Goal: Complete application form: Complete application form

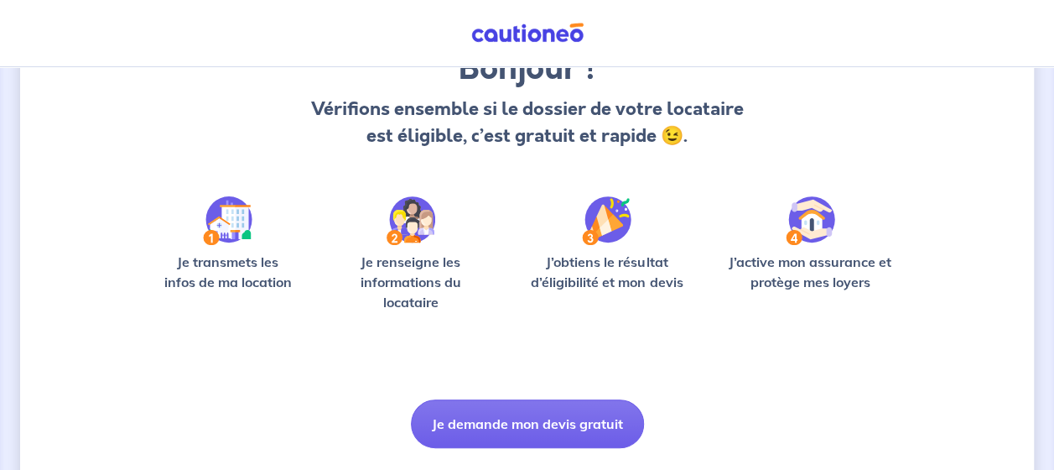
scroll to position [168, 0]
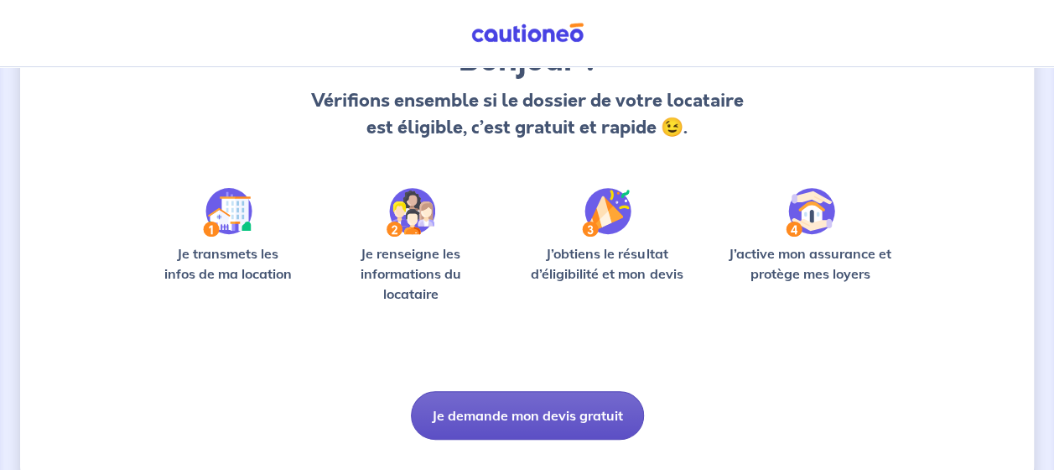
click at [530, 414] on button "Je demande mon devis gratuit" at bounding box center [527, 415] width 233 height 49
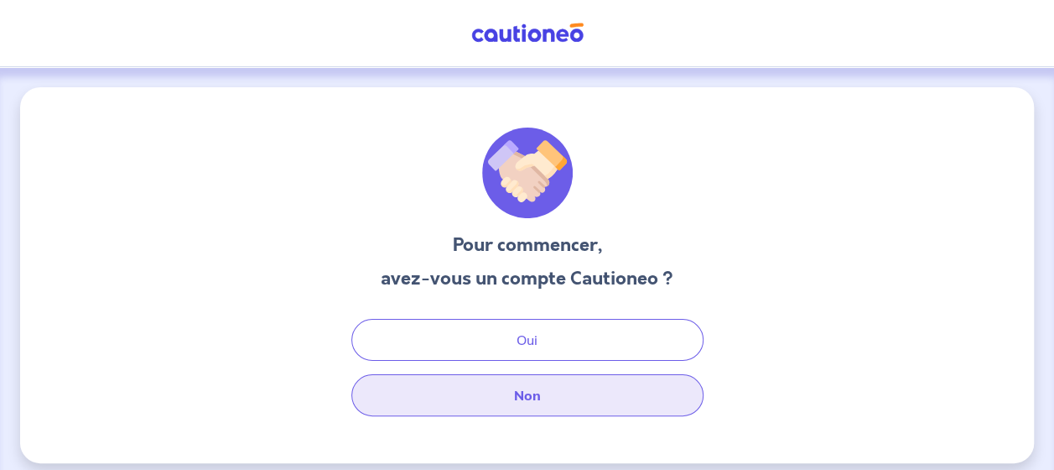
click at [510, 396] on button "Non" at bounding box center [527, 395] width 352 height 42
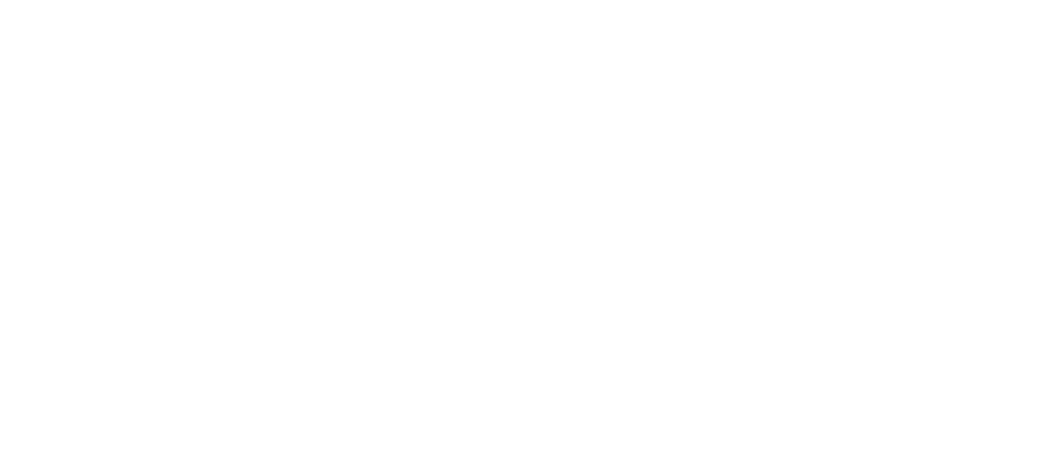
select select "FR"
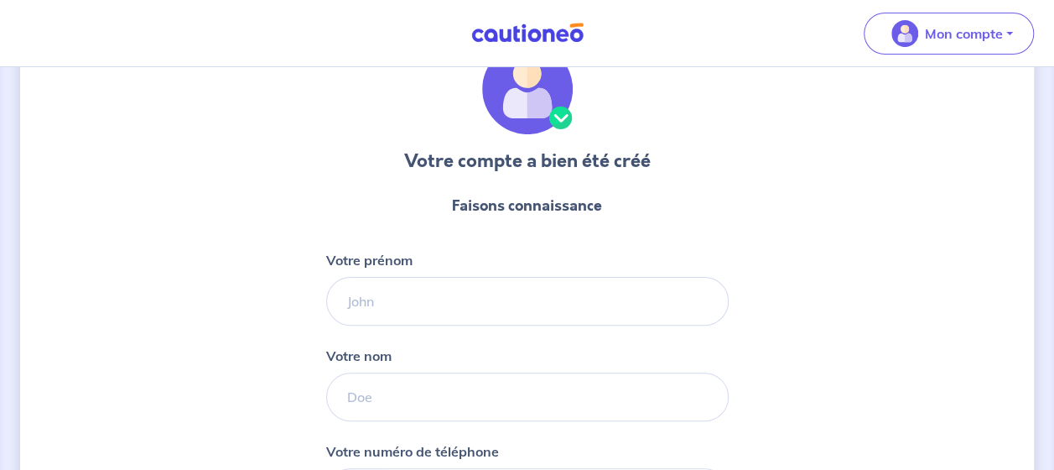
scroll to position [168, 0]
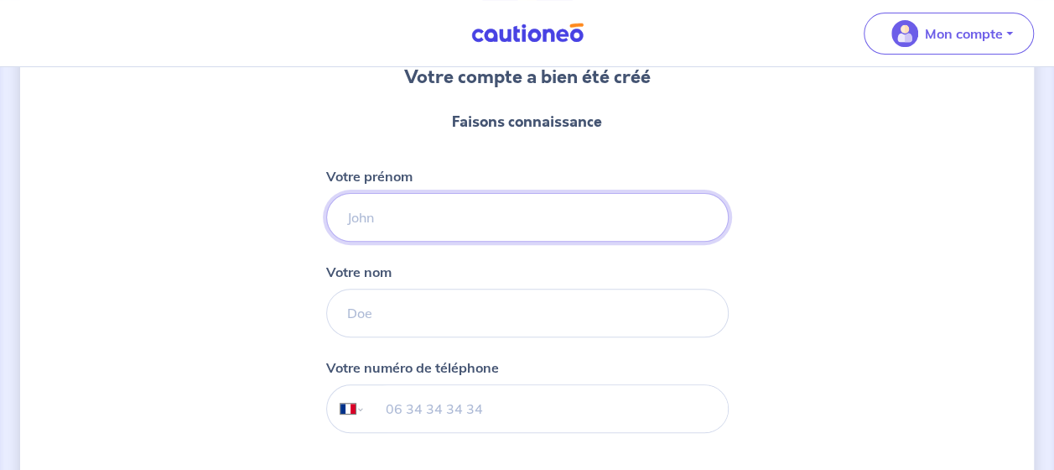
click at [374, 221] on input "Votre prénom" at bounding box center [527, 217] width 403 height 49
type input "[PERSON_NAME]"
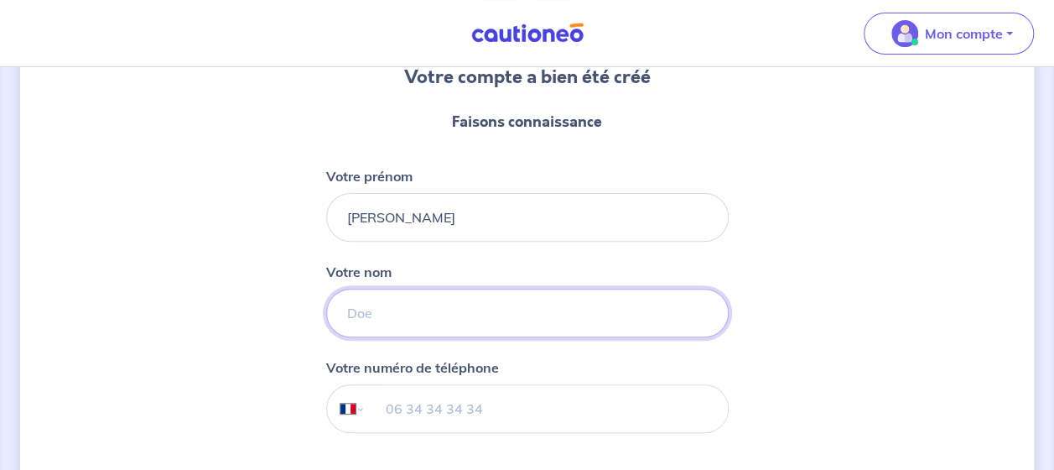
type input "VOYER"
type input "[PHONE_NUMBER]"
click at [783, 302] on div "Votre compte a bien été créé Faisons connaissance Votre prénom [PERSON_NAME] no…" at bounding box center [527, 260] width 1014 height 683
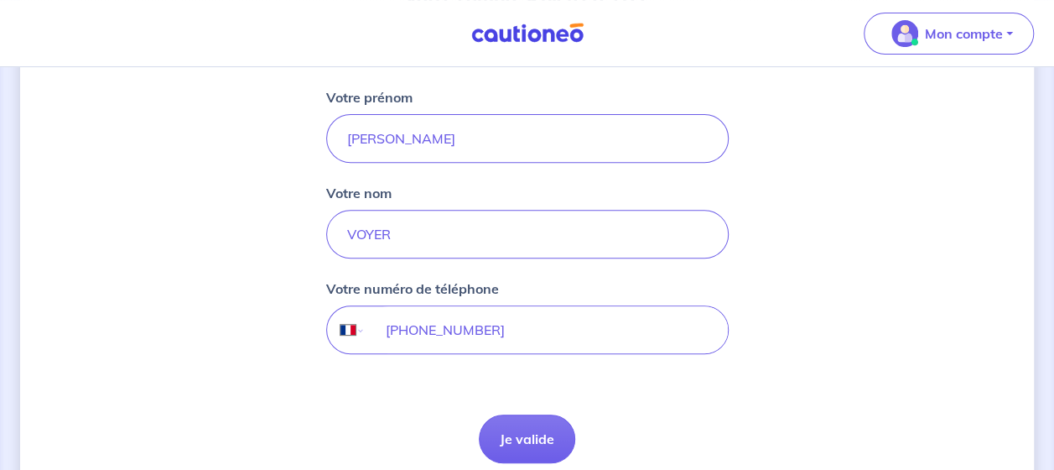
scroll to position [318, 0]
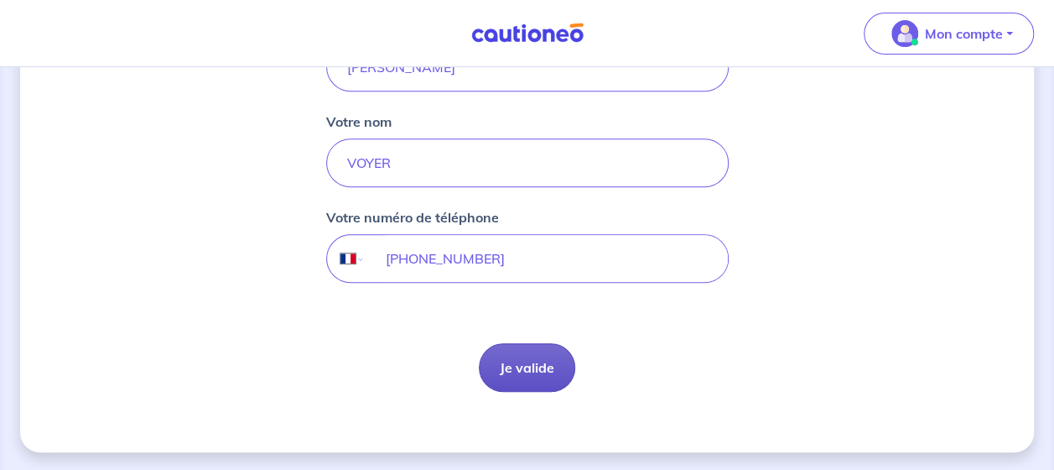
click at [549, 355] on button "Je valide" at bounding box center [527, 367] width 96 height 49
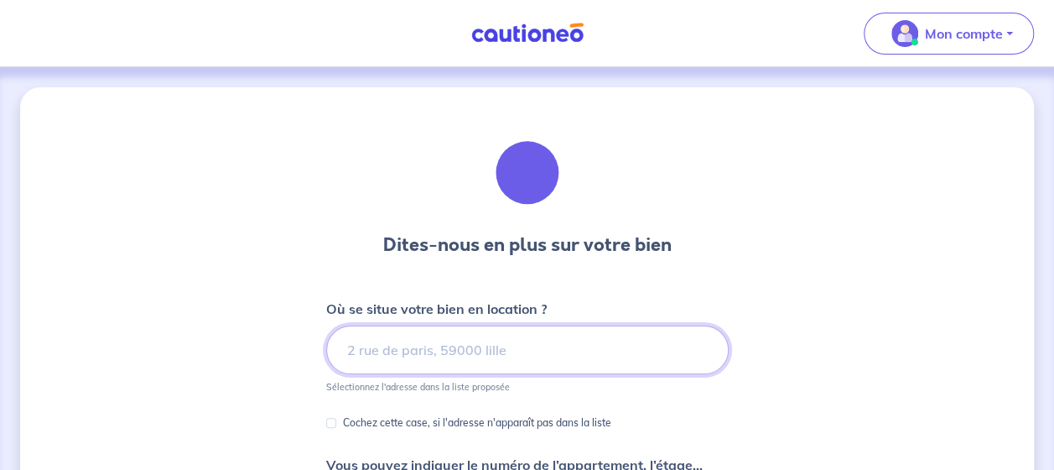
scroll to position [84, 0]
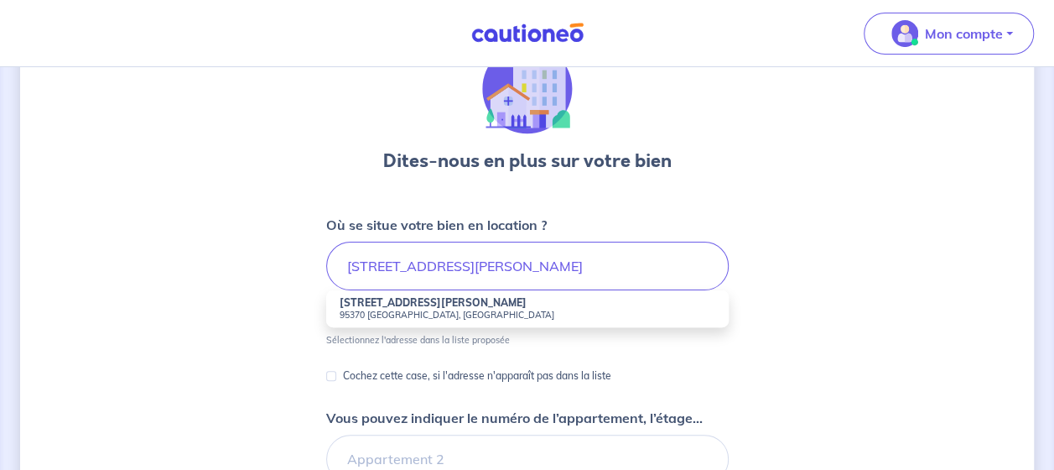
click at [464, 310] on small "95370 [GEOGRAPHIC_DATA], [GEOGRAPHIC_DATA]" at bounding box center [528, 315] width 376 height 12
type input "[STREET_ADDRESS][PERSON_NAME]"
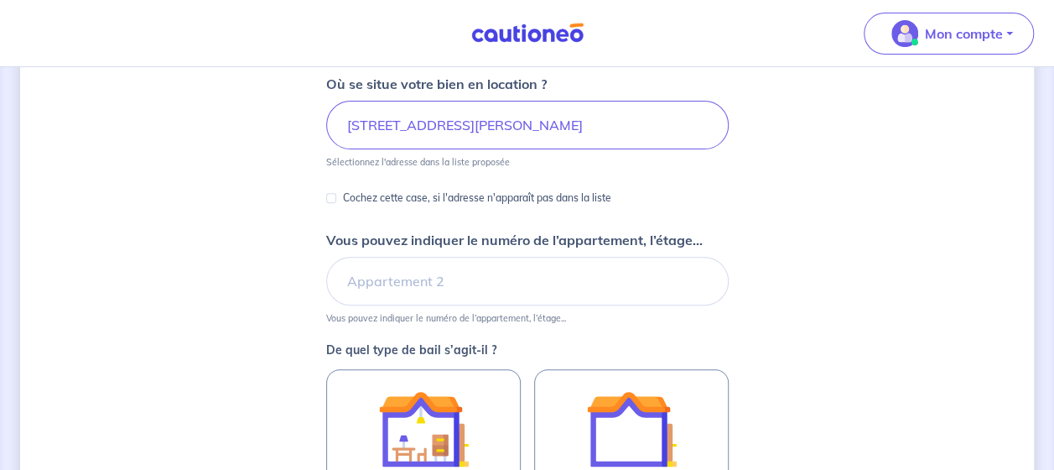
scroll to position [252, 0]
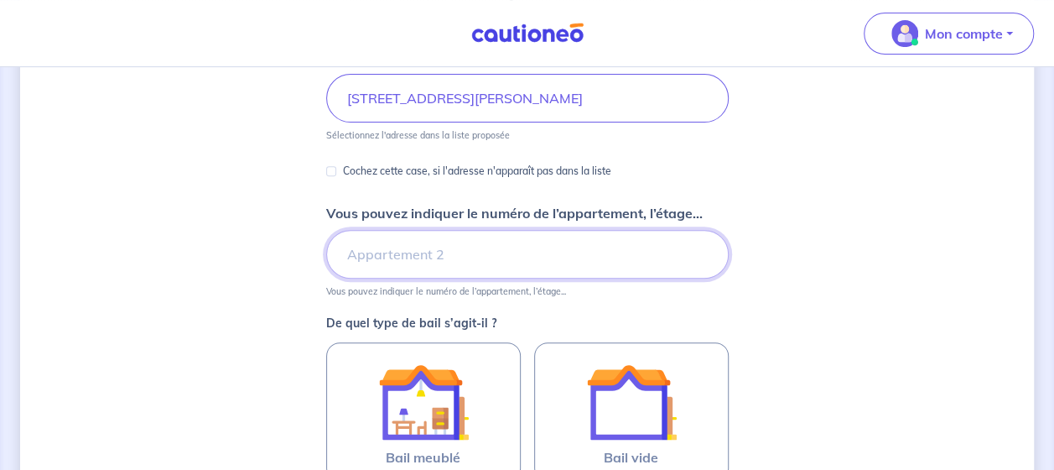
click at [413, 252] on input "Vous pouvez indiquer le numéro de l’appartement, l’étage..." at bounding box center [527, 254] width 403 height 49
type input "Appartement A6"
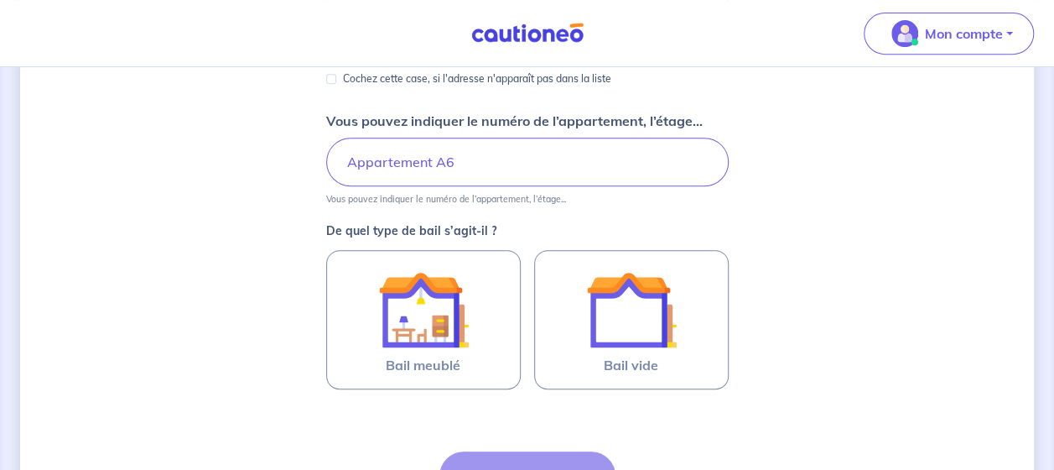
scroll to position [419, 0]
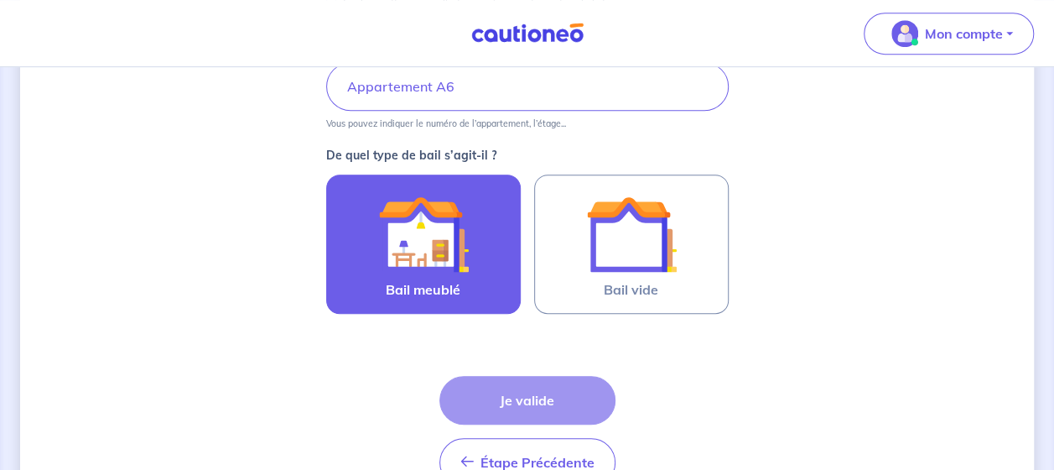
click at [438, 220] on img at bounding box center [423, 234] width 91 height 91
click at [0, 0] on input "Bail meublé" at bounding box center [0, 0] width 0 height 0
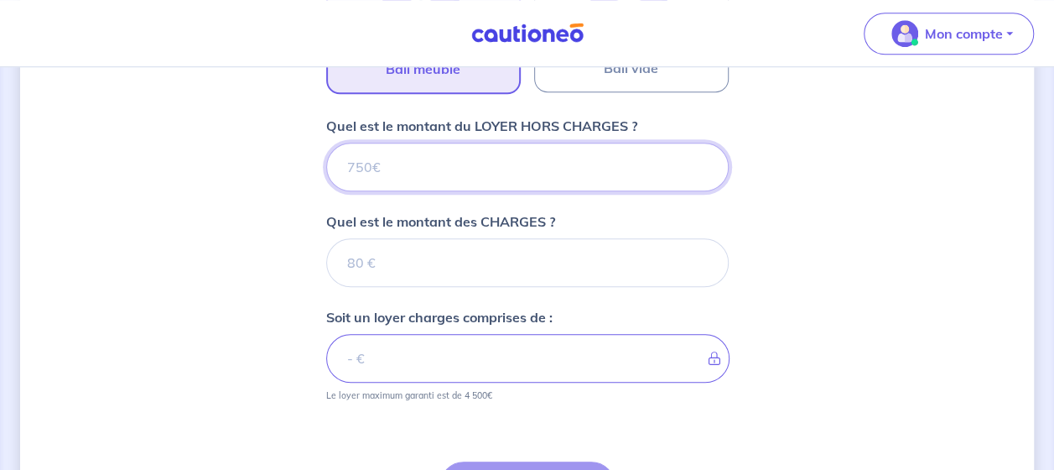
scroll to position [614, 0]
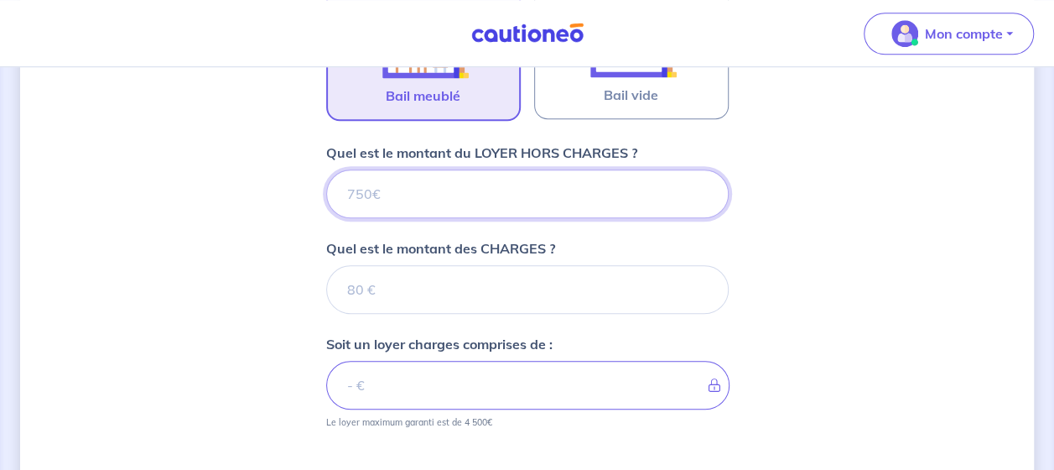
click at [415, 181] on input "Quel est le montant du LOYER HORS CHARGES ?" at bounding box center [527, 193] width 403 height 49
type input "112"
type input "1125"
type input "11250"
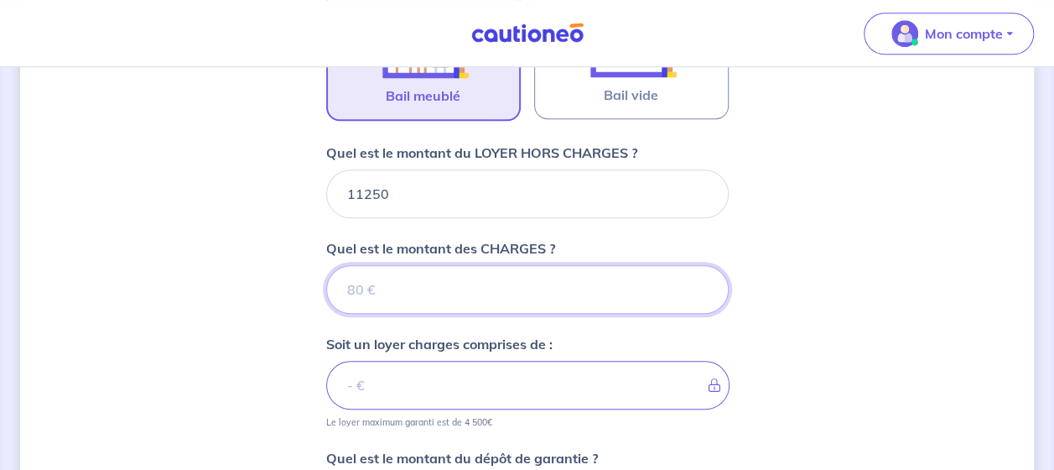
click at [449, 290] on input "Quel est le montant des CHARGES ?" at bounding box center [527, 289] width 403 height 49
type input "50"
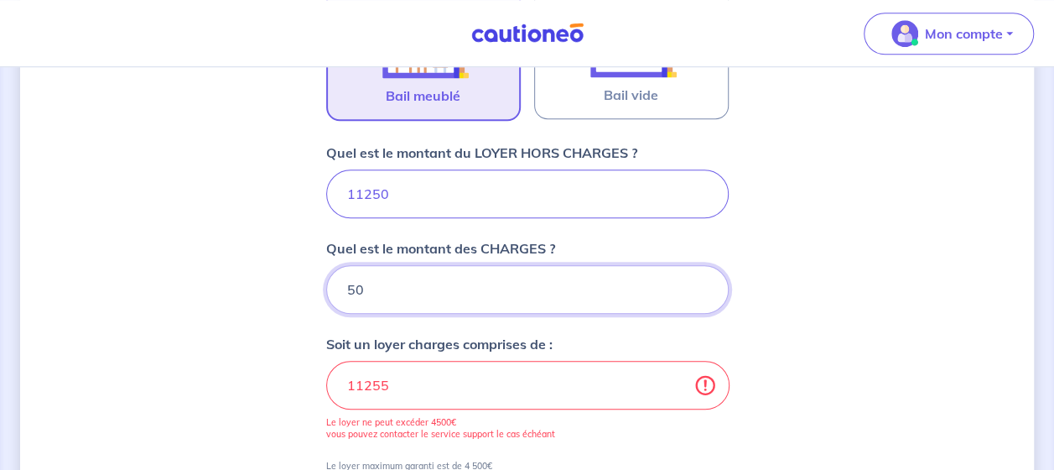
type input "11300"
type input "50"
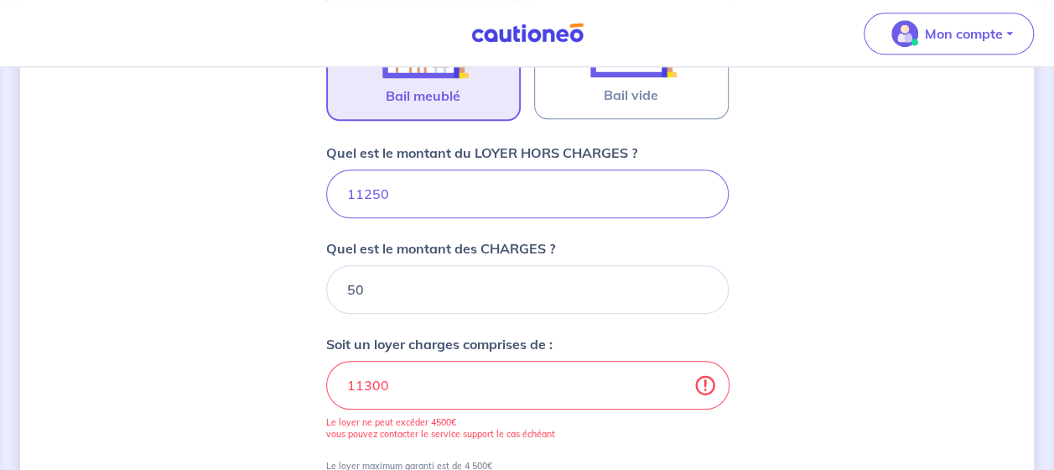
click at [242, 346] on div "Dites-nous en plus sur votre bien Où se situe votre bien en location ? [STREET_…" at bounding box center [527, 145] width 1014 height 1344
drag, startPoint x: 362, startPoint y: 194, endPoint x: 409, endPoint y: 174, distance: 50.8
click at [362, 193] on input "11250" at bounding box center [527, 193] width 403 height 49
type input "11150"
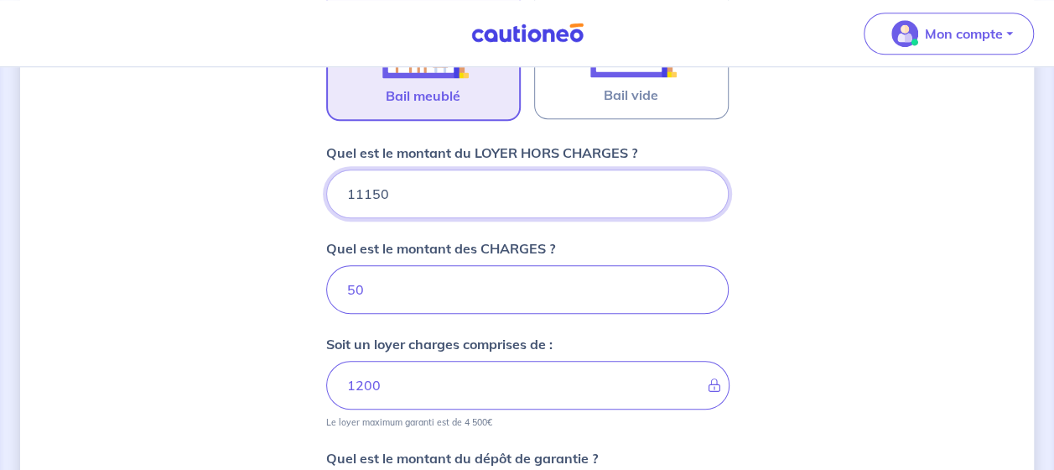
type input "11200"
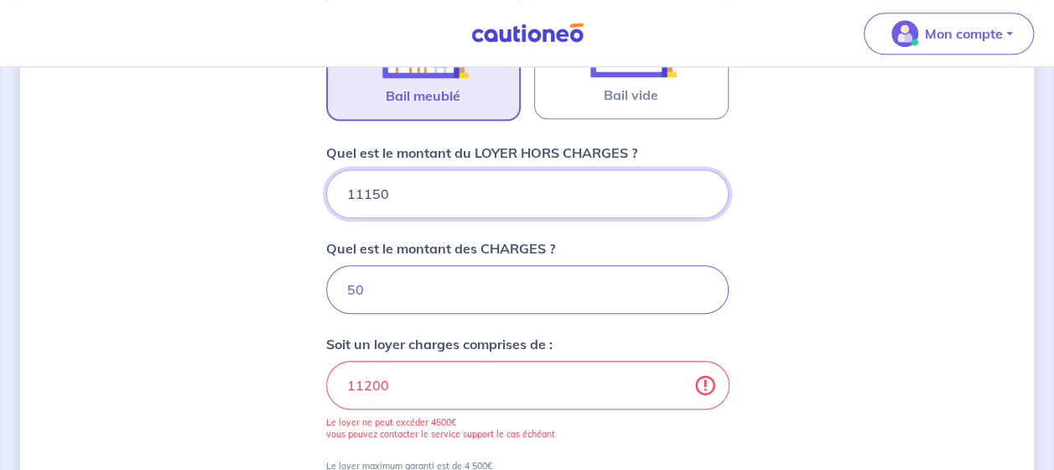
type input "1150"
type input "1200"
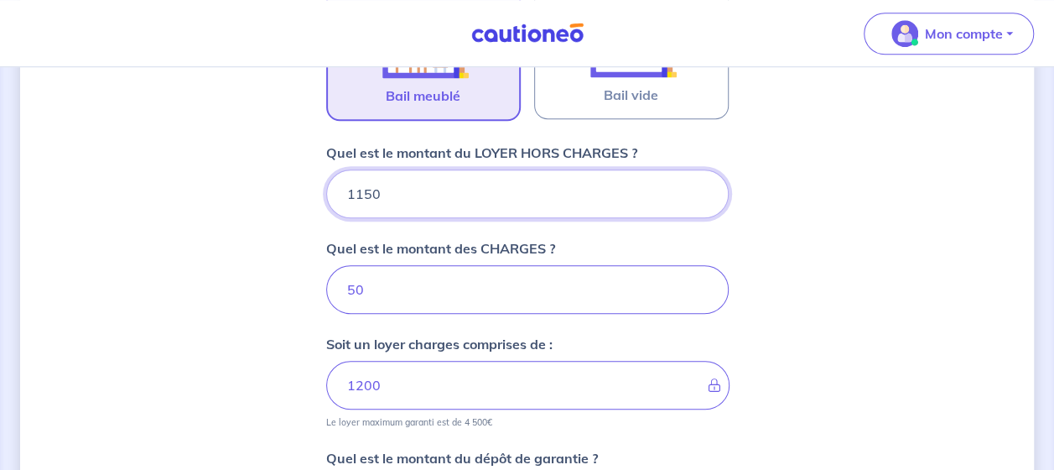
type input "1150"
click at [263, 289] on div "Dites-nous en plus sur votre bien Où se situe votre bien en location ? [STREET_…" at bounding box center [527, 123] width 1014 height 1300
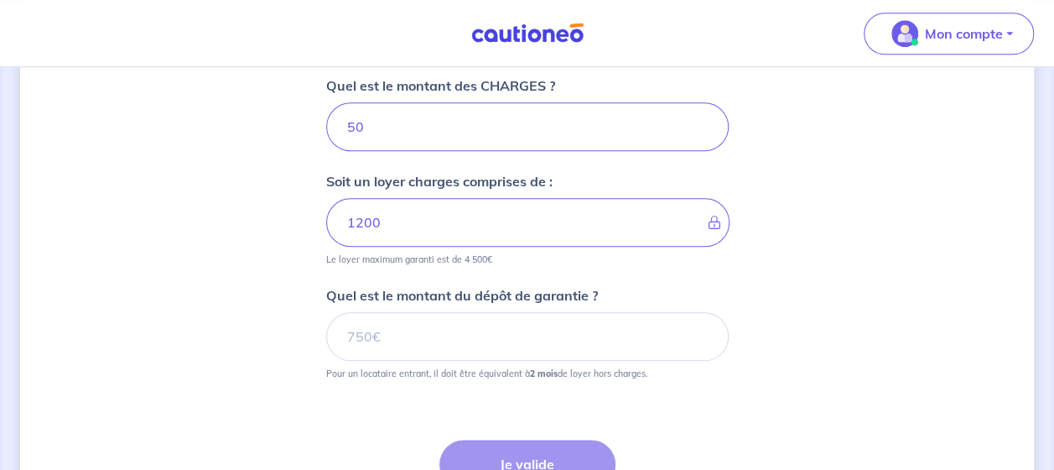
scroll to position [866, 0]
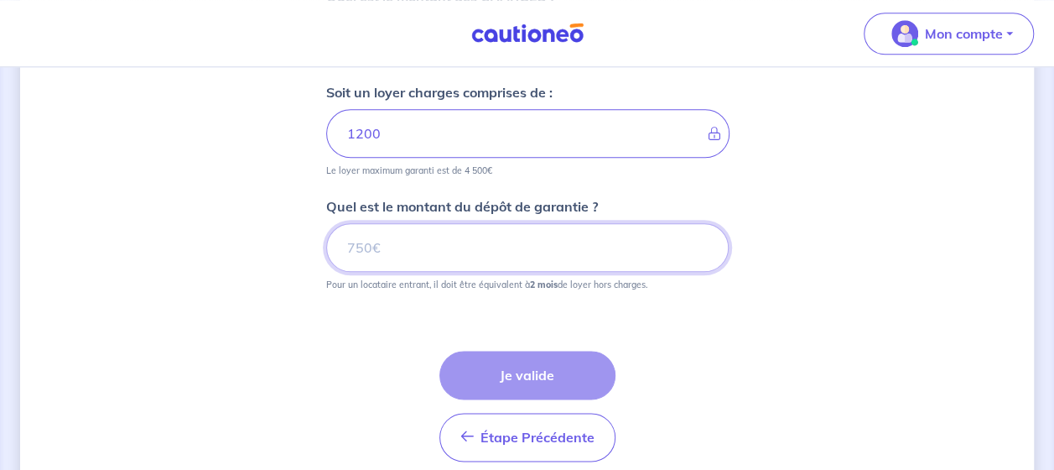
click at [379, 237] on input "Quel est le montant du dépôt de garantie ?" at bounding box center [527, 247] width 403 height 49
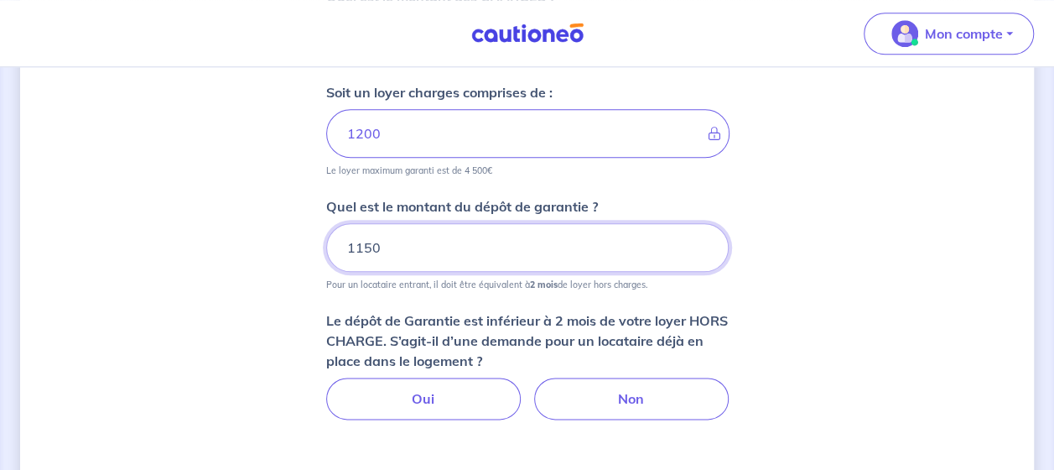
type input "1150"
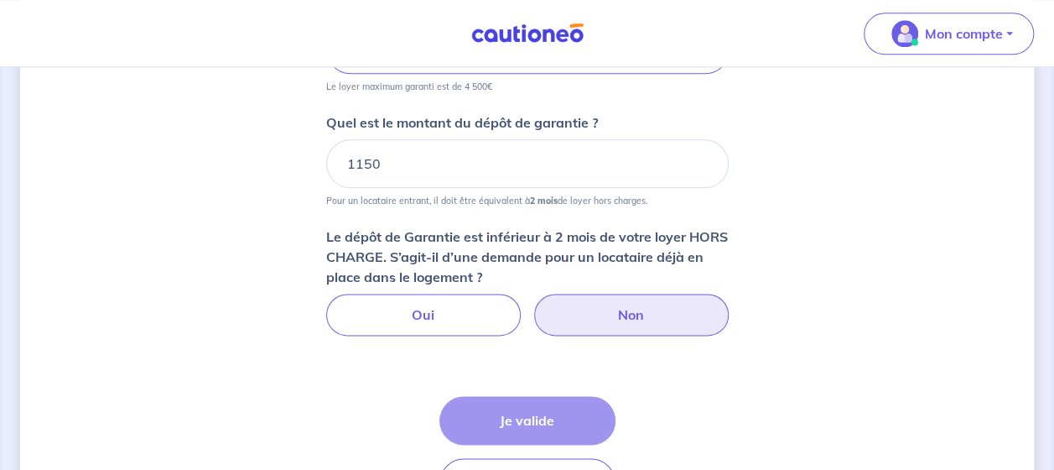
click at [629, 297] on label "Non" at bounding box center [631, 315] width 195 height 42
click at [533, 297] on input "Non" at bounding box center [527, 299] width 11 height 11
radio input "true"
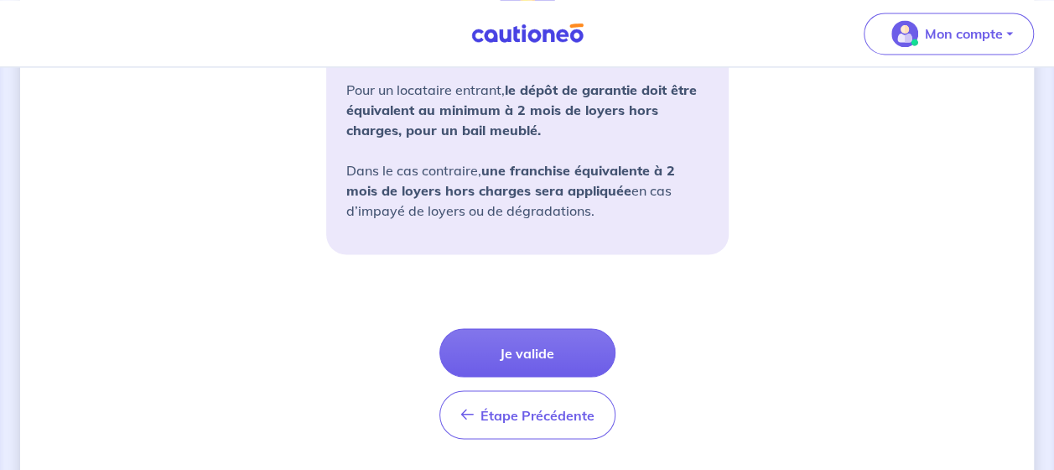
scroll to position [1369, 0]
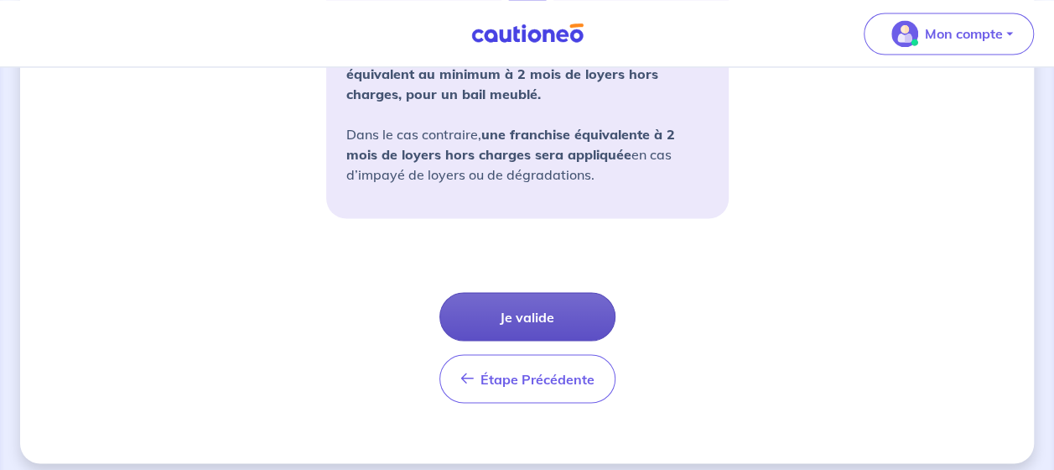
click at [535, 314] on button "Je valide" at bounding box center [528, 316] width 176 height 49
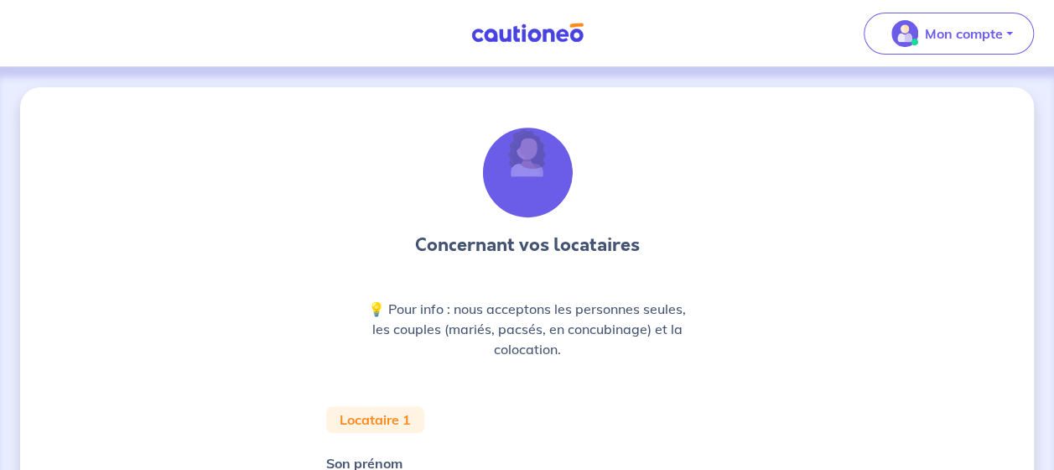
click at [516, 35] on img at bounding box center [528, 33] width 126 height 21
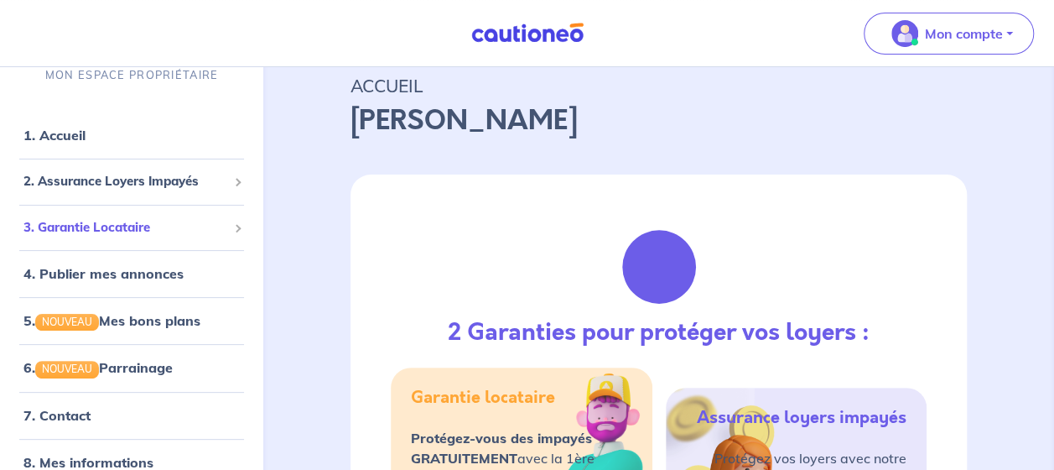
scroll to position [84, 0]
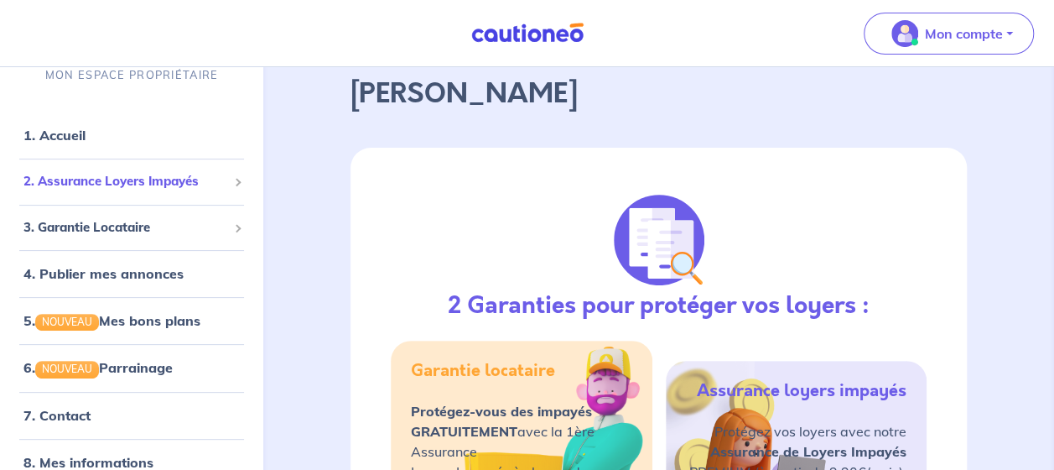
click at [169, 180] on span "2. Assurance Loyers Impayés" at bounding box center [125, 181] width 204 height 19
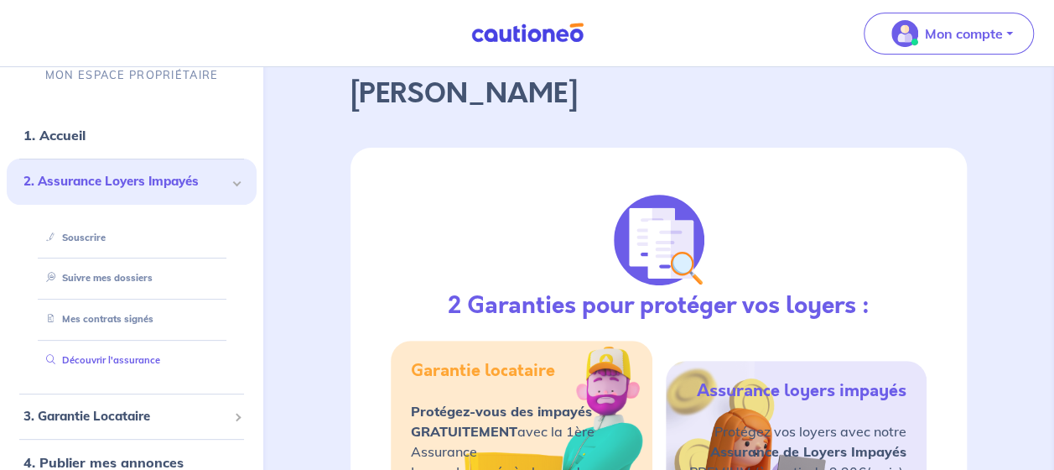
click at [106, 356] on link "Découvrir l'assurance" at bounding box center [99, 360] width 121 height 12
